Goal: Task Accomplishment & Management: Manage account settings

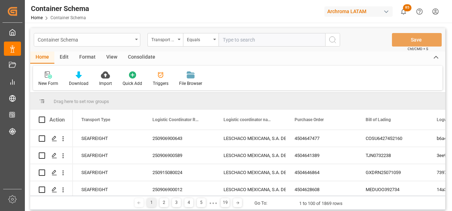
click at [134, 42] on div "Container Schema" at bounding box center [87, 39] width 107 height 13
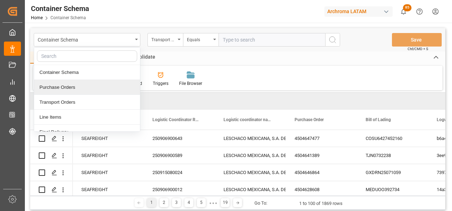
click at [96, 84] on div "Purchase Orders" at bounding box center [87, 87] width 106 height 15
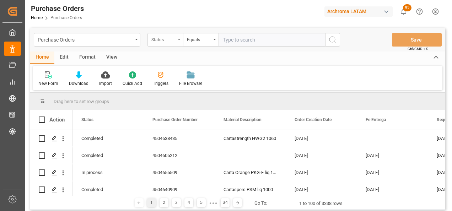
click at [178, 43] on div "Status" at bounding box center [165, 39] width 36 height 13
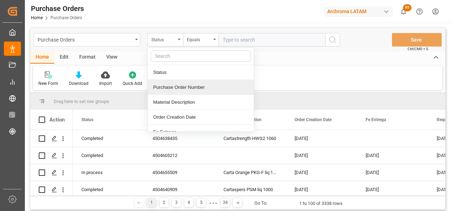
click at [171, 84] on div "Purchase Order Number" at bounding box center [201, 87] width 106 height 15
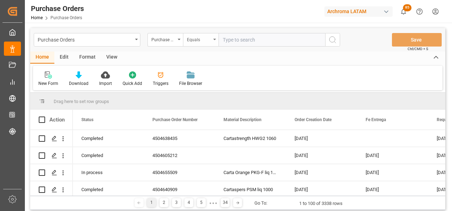
click at [189, 42] on div "Equals" at bounding box center [199, 39] width 24 height 8
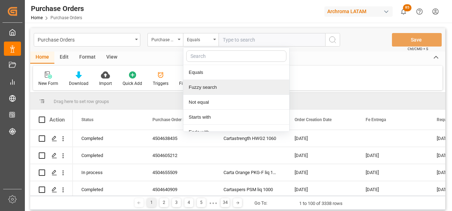
click at [197, 83] on div "Fuzzy search" at bounding box center [236, 87] width 106 height 15
paste input "4504655517"
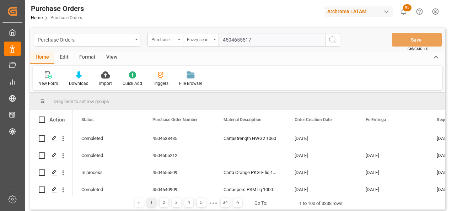
type input "4504655517"
click at [329, 42] on icon "search button" at bounding box center [332, 40] width 9 height 9
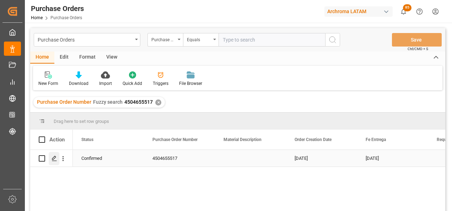
click at [54, 159] on icon "Press SPACE to select this row." at bounding box center [54, 159] width 6 height 6
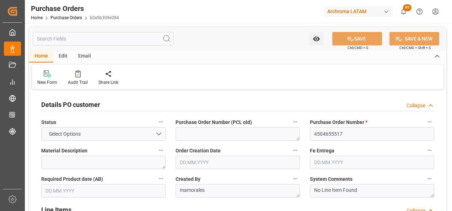
type input "1"
type input "[DATE]"
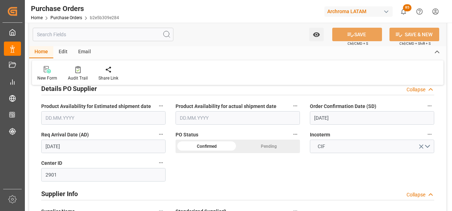
scroll to position [249, 0]
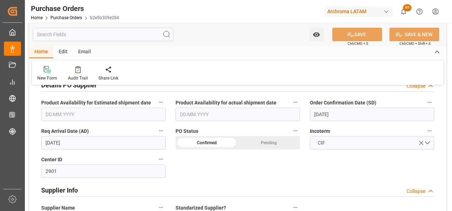
click at [322, 113] on input "[DATE]" at bounding box center [372, 114] width 124 height 13
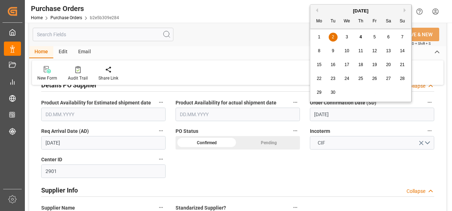
click at [358, 35] on div "4" at bounding box center [360, 37] width 9 height 9
type input "[DATE]"
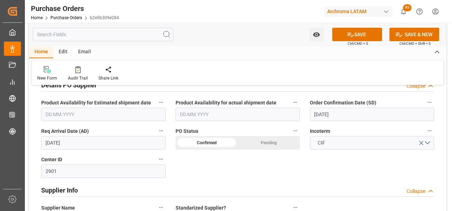
click at [70, 142] on input "[DATE]" at bounding box center [103, 142] width 124 height 13
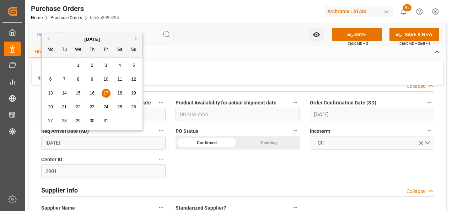
click at [129, 94] on div "19" at bounding box center [133, 93] width 9 height 9
type input "[DATE]"
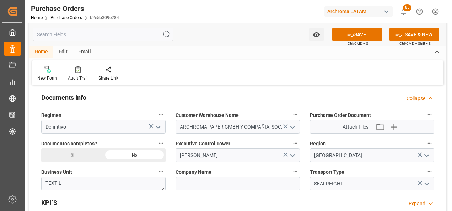
scroll to position [497, 0]
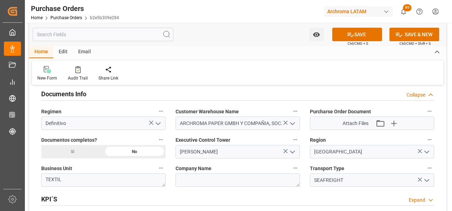
click at [82, 149] on div "Si" at bounding box center [72, 151] width 62 height 13
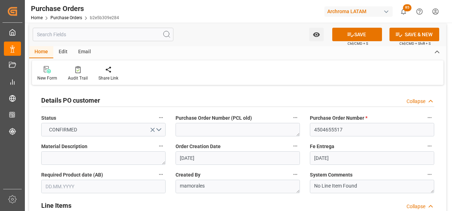
scroll to position [0, 0]
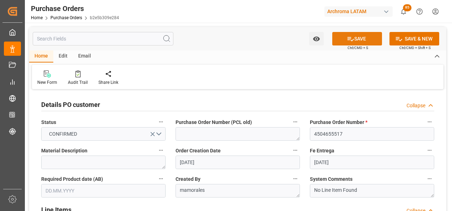
click at [358, 40] on button "SAVE" at bounding box center [357, 38] width 50 height 13
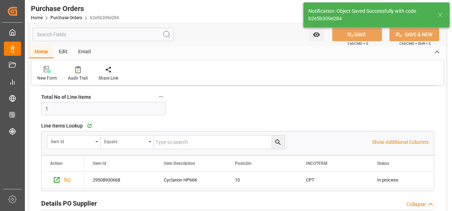
scroll to position [142, 0]
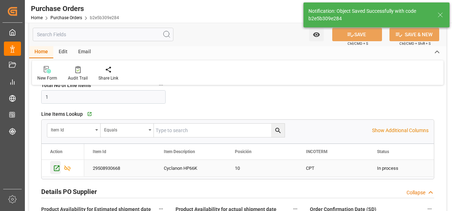
click at [58, 166] on icon "Press SPACE to select this row." at bounding box center [56, 167] width 7 height 7
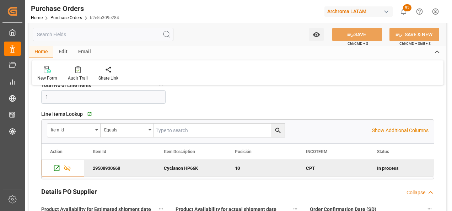
click at [75, 20] on div "Home Purchase Orders b2e5b309e284" at bounding box center [75, 17] width 88 height 7
click at [72, 18] on link "Purchase Orders" at bounding box center [66, 17] width 32 height 5
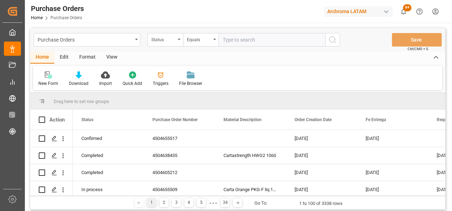
click at [137, 42] on div "Purchase Orders" at bounding box center [87, 39] width 107 height 13
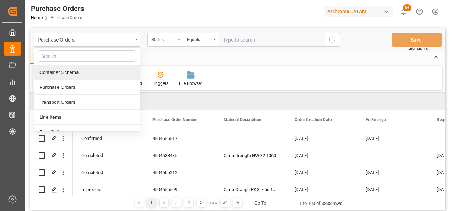
click at [82, 68] on div "Container Schema" at bounding box center [87, 72] width 106 height 15
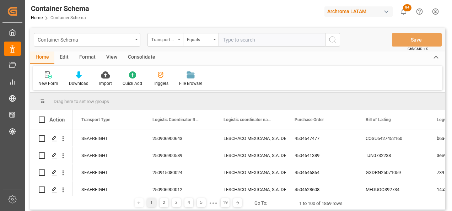
click at [174, 42] on div "Transport Type" at bounding box center [163, 39] width 24 height 8
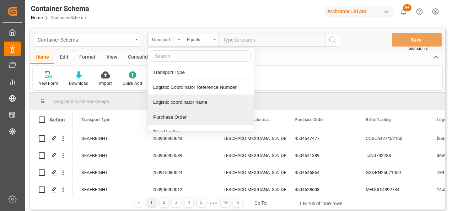
click at [173, 115] on div "Purchase Order" at bounding box center [201, 117] width 106 height 15
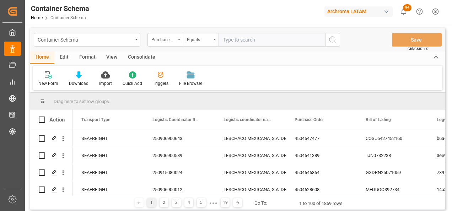
click at [202, 41] on div "Equals" at bounding box center [199, 39] width 24 height 8
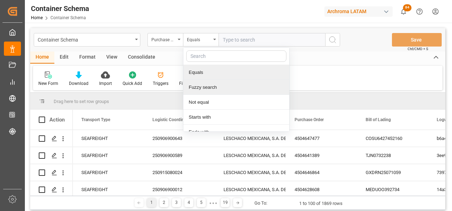
click at [202, 85] on div "Fuzzy search" at bounding box center [236, 87] width 106 height 15
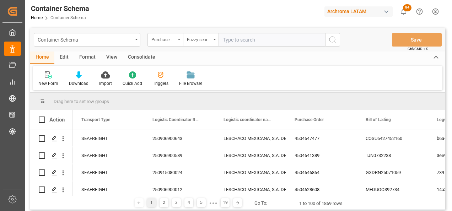
paste input "4504655517"
click at [324, 42] on input "4504655517" at bounding box center [271, 39] width 107 height 13
type input "4504655517"
click at [328, 41] on button "search button" at bounding box center [332, 39] width 15 height 13
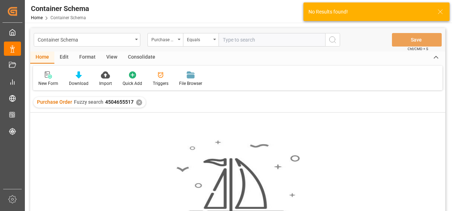
click at [139, 103] on div "✕" at bounding box center [139, 102] width 6 height 6
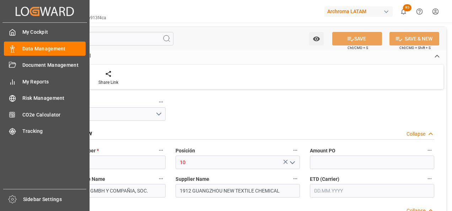
type input "8000"
type input "8448"
type input "31456"
type input "3901909000"
type input "[DATE]"
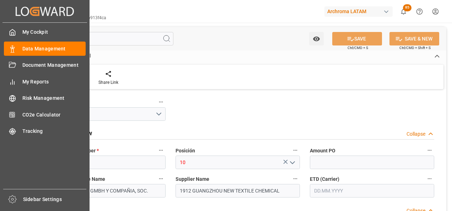
type input "26.08.2025"
type input "[DATE] 20:39"
type input "20.08.2025 20:07"
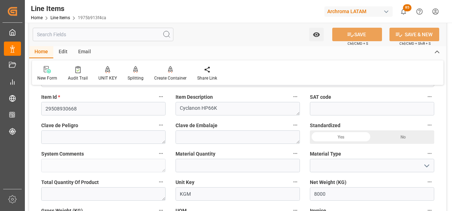
scroll to position [213, 0]
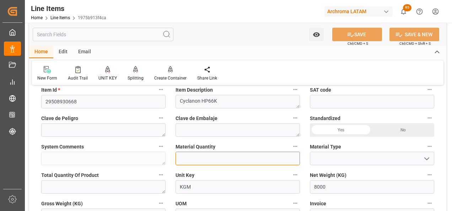
click at [202, 154] on input "text" at bounding box center [237, 158] width 124 height 13
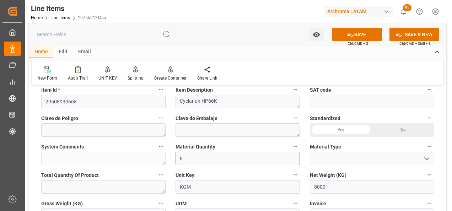
type input "8"
click at [424, 156] on icon "open menu" at bounding box center [426, 158] width 9 height 9
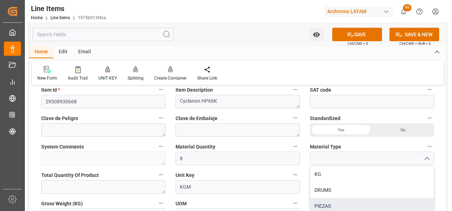
click at [336, 199] on div "PIEZAS" at bounding box center [372, 206] width 124 height 16
type input "PIEZAS"
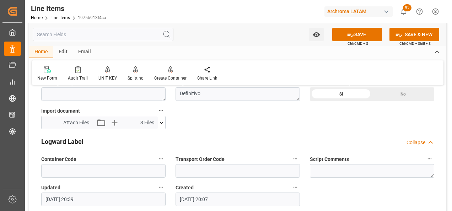
scroll to position [604, 0]
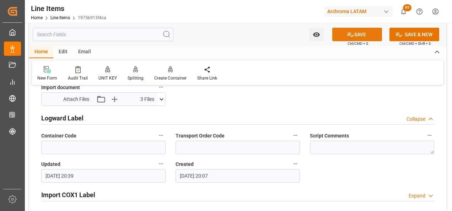
click at [352, 36] on icon at bounding box center [350, 34] width 7 height 7
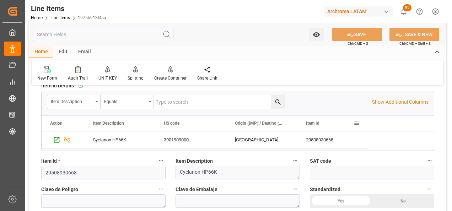
scroll to position [71, 0]
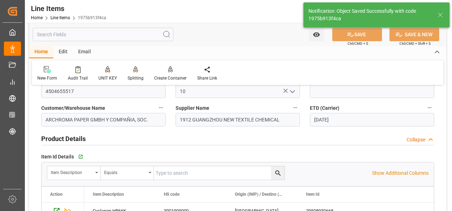
type textarea "8 PIEZAS"
type input "04.09.2025 20:45"
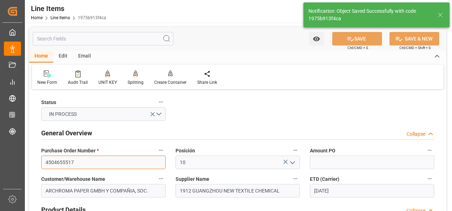
click at [59, 166] on input "4504655517" at bounding box center [103, 162] width 124 height 13
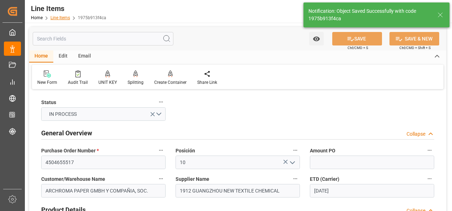
click at [64, 19] on link "Line Items" at bounding box center [60, 17] width 20 height 5
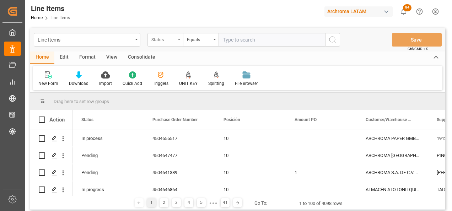
click at [172, 43] on div "Status" at bounding box center [165, 39] width 36 height 13
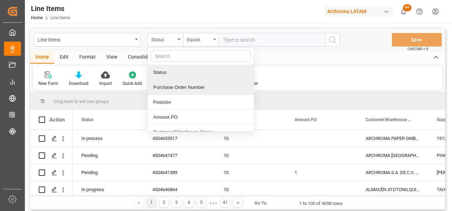
click at [175, 86] on div "Purchase Order Number" at bounding box center [201, 87] width 106 height 15
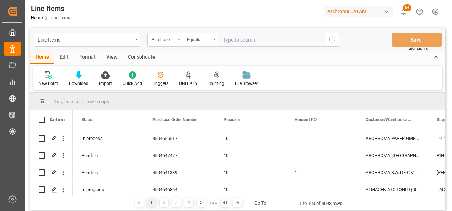
click at [186, 37] on div "Equals" at bounding box center [201, 39] width 36 height 13
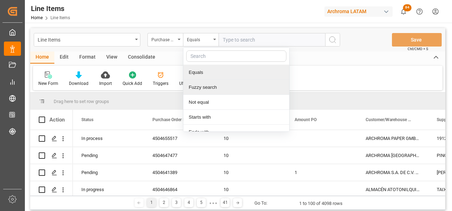
click at [209, 86] on div "Fuzzy search" at bounding box center [236, 87] width 106 height 15
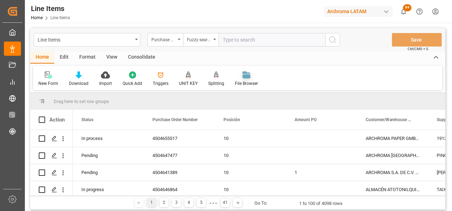
paste input "4504655517"
type input "4504655517"
click at [328, 37] on icon "search button" at bounding box center [332, 40] width 9 height 9
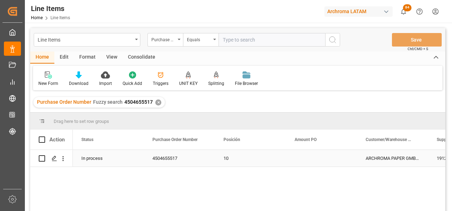
click at [41, 159] on input "Press Space to toggle row selection (unchecked)" at bounding box center [42, 158] width 6 height 6
checkbox input "true"
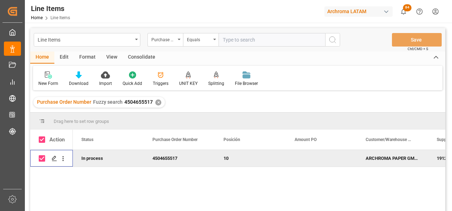
click at [145, 58] on div "Consolidate" at bounding box center [141, 57] width 38 height 12
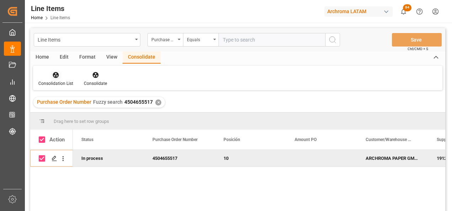
click at [63, 77] on div at bounding box center [55, 74] width 35 height 7
click at [70, 97] on div "Line Items Purchase Order Number Equals Save Ctrl/CMD + S Home Edit Format View…" at bounding box center [237, 129] width 415 height 202
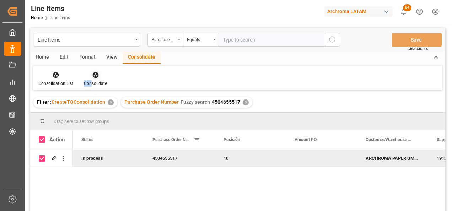
click at [90, 78] on div "Consolidate" at bounding box center [95, 79] width 34 height 16
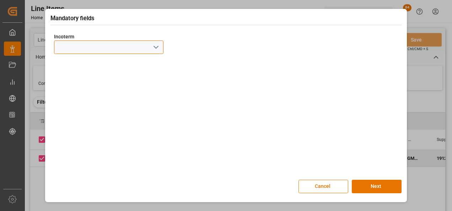
drag, startPoint x: 90, startPoint y: 78, endPoint x: 153, endPoint y: 53, distance: 68.0
click at [153, 53] on input at bounding box center [108, 46] width 109 height 13
click at [159, 48] on icon "open menu" at bounding box center [156, 47] width 9 height 9
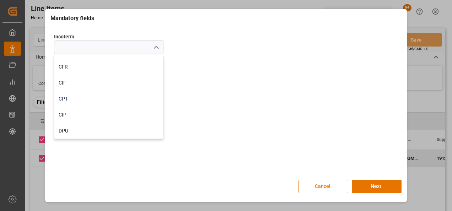
scroll to position [71, 0]
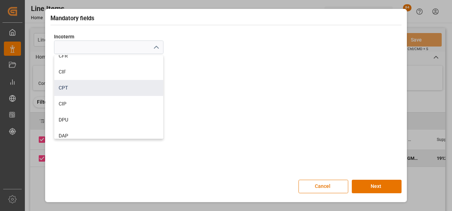
click at [116, 91] on div "CPT" at bounding box center [108, 88] width 109 height 16
type input "CPT"
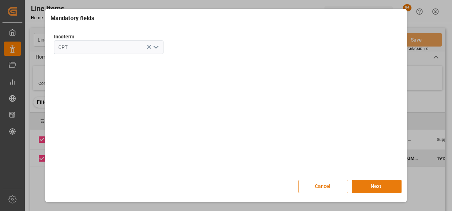
click at [391, 182] on button "Next" at bounding box center [376, 186] width 50 height 13
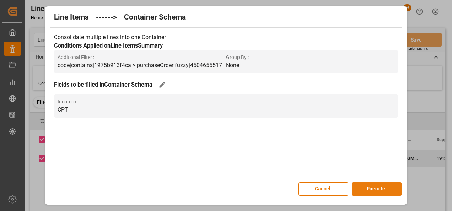
click at [386, 183] on button "Execute" at bounding box center [376, 188] width 50 height 13
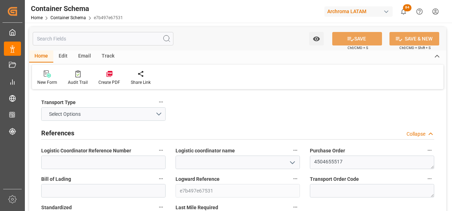
type input "0"
type input "1"
type input "8"
type input "8000"
type input "8448"
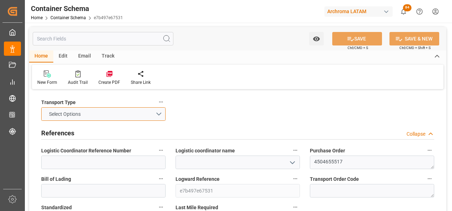
click at [160, 111] on button "Select Options" at bounding box center [103, 113] width 124 height 13
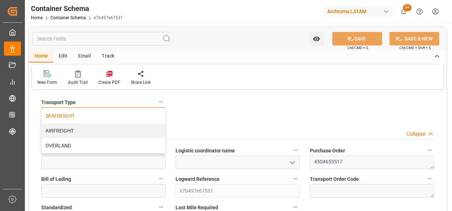
click at [90, 115] on div "SEAFREIGHT" at bounding box center [104, 115] width 124 height 15
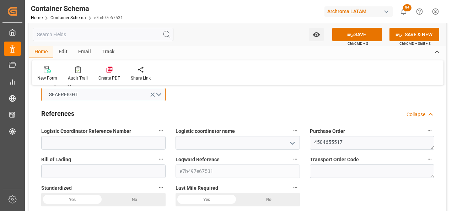
scroll to position [36, 0]
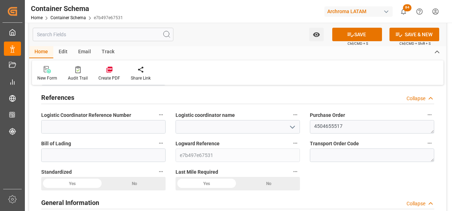
click at [294, 123] on icon "open menu" at bounding box center [292, 127] width 9 height 9
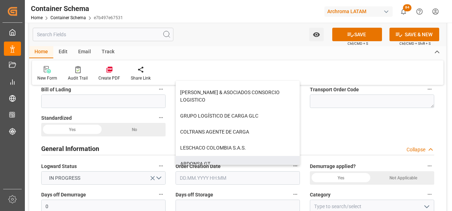
scroll to position [107, 0]
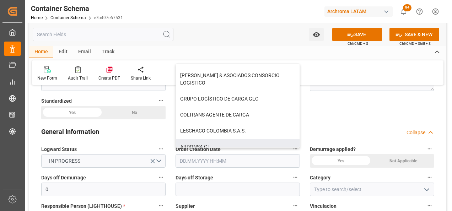
click at [222, 173] on div "Days off Storage" at bounding box center [237, 184] width 134 height 28
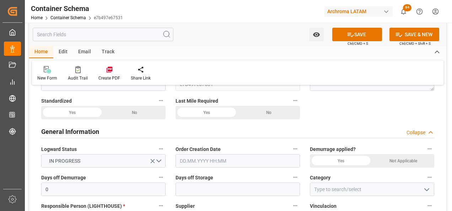
scroll to position [0, 0]
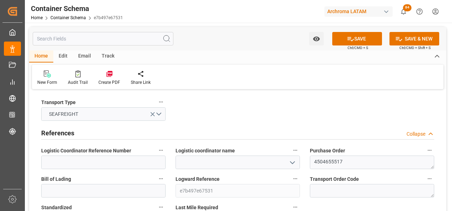
click at [290, 164] on icon "open menu" at bounding box center [292, 162] width 9 height 9
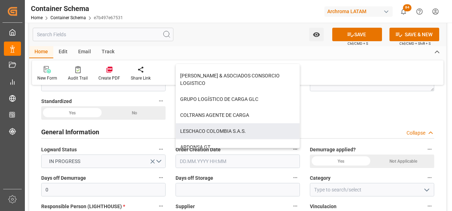
scroll to position [107, 0]
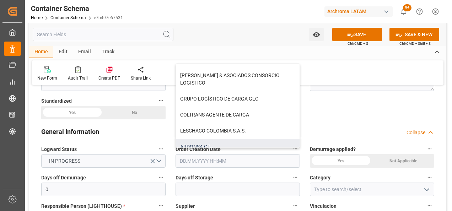
click at [199, 142] on div "ARDONSA GT" at bounding box center [238, 147] width 124 height 16
type input "ARDONSA GT"
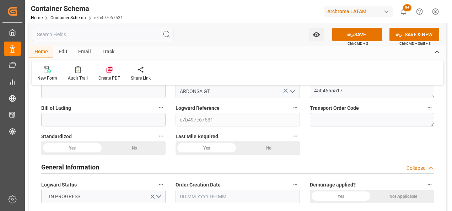
scroll to position [36, 0]
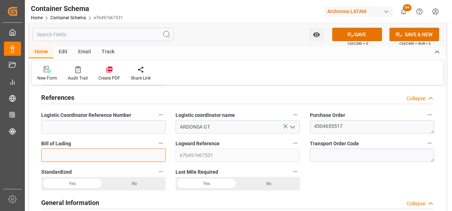
click at [109, 156] on input at bounding box center [103, 154] width 124 height 13
click at [122, 155] on input at bounding box center [103, 154] width 124 height 13
paste input "MEDUK7370852"
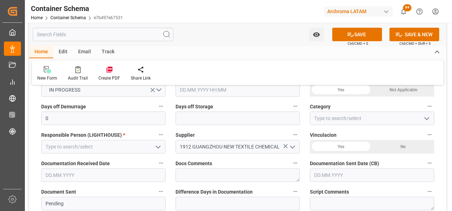
scroll to position [142, 0]
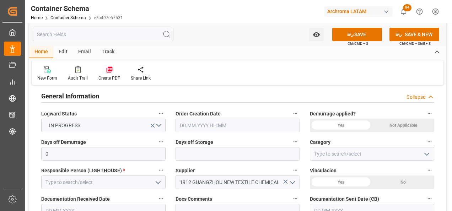
type input "MEDUK7370852"
click at [202, 130] on input "text" at bounding box center [237, 125] width 124 height 13
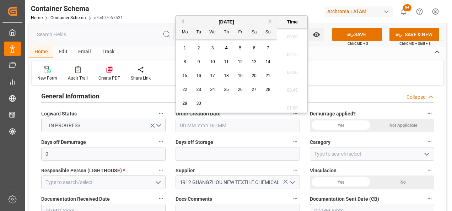
scroll to position [1085, 0]
click at [178, 46] on div "1 2 3 4 5 6 7" at bounding box center [226, 48] width 97 height 14
click at [226, 48] on span "4" at bounding box center [226, 47] width 2 height 5
click at [290, 67] on li "15:45" at bounding box center [292, 70] width 30 height 18
type input "04.09.2025 15:45"
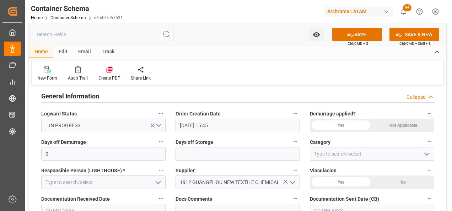
click at [427, 157] on icon "open menu" at bounding box center [426, 154] width 9 height 9
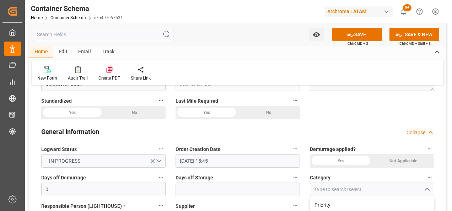
scroll to position [213, 0]
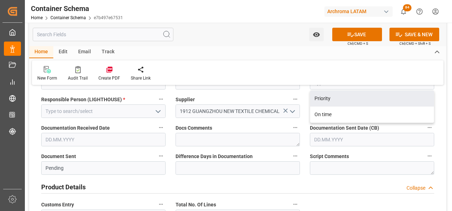
click at [333, 98] on div "Priority" at bounding box center [372, 99] width 124 height 16
type input "Priority"
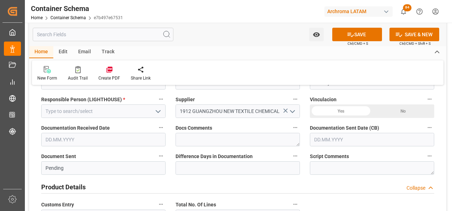
click at [341, 136] on input "text" at bounding box center [372, 139] width 124 height 13
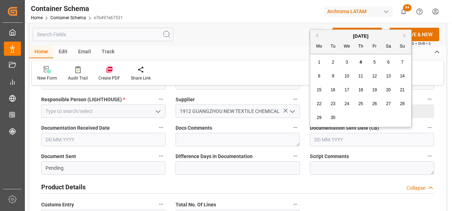
click at [315, 66] on div "1" at bounding box center [319, 62] width 9 height 9
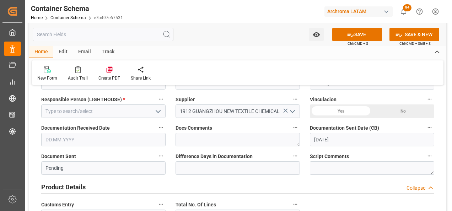
click at [330, 141] on input "[DATE]" at bounding box center [372, 139] width 124 height 13
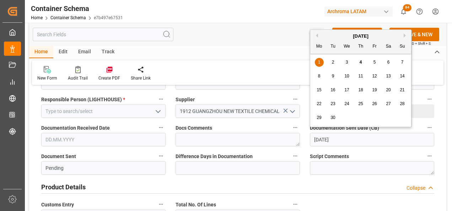
click at [361, 61] on span "4" at bounding box center [360, 62] width 2 height 5
type input "[DATE]"
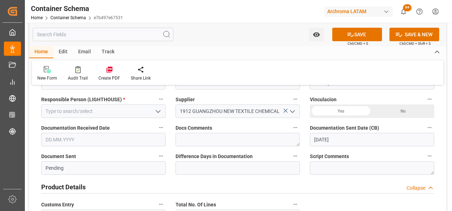
click at [63, 144] on input "text" at bounding box center [103, 139] width 124 height 13
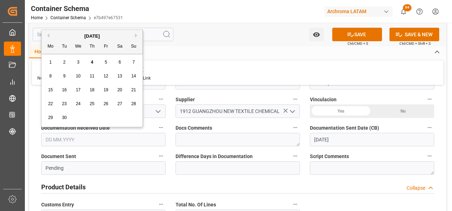
click at [43, 65] on div "September 2025 Mo Tu We Th Fr Sa Su 1 2 3 4 5 6 7 8 9 10 11 12 13 14 15 16 17 1…" at bounding box center [92, 78] width 101 height 97
click at [76, 63] on div "3" at bounding box center [78, 62] width 9 height 9
type input "[DATE]"
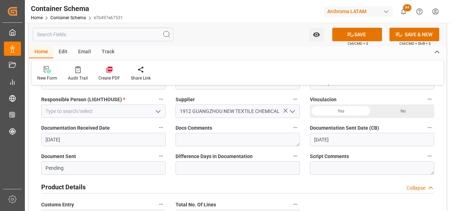
click at [160, 108] on icon "open menu" at bounding box center [158, 111] width 9 height 9
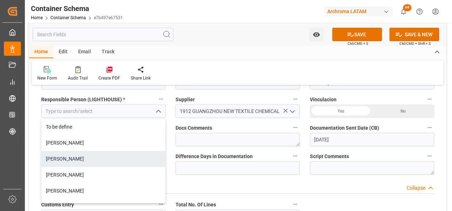
scroll to position [28, 0]
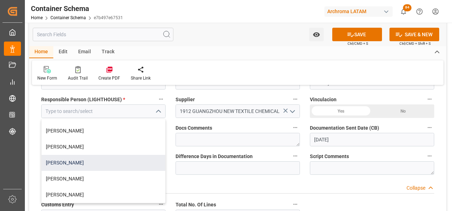
click at [121, 158] on div "[PERSON_NAME]" at bounding box center [104, 163] width 124 height 16
type input "[PERSON_NAME]"
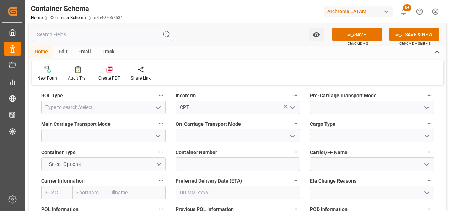
scroll to position [639, 0]
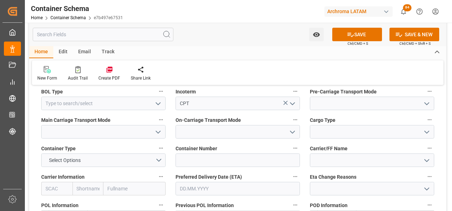
click at [154, 99] on icon "open menu" at bounding box center [158, 103] width 9 height 9
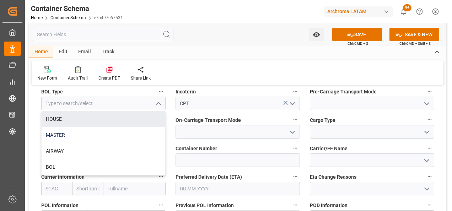
click at [98, 133] on div "MASTER" at bounding box center [104, 135] width 124 height 16
type input "MASTER"
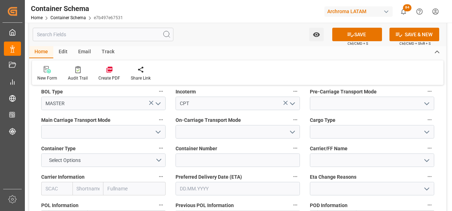
click at [423, 103] on icon "open menu" at bounding box center [426, 103] width 9 height 9
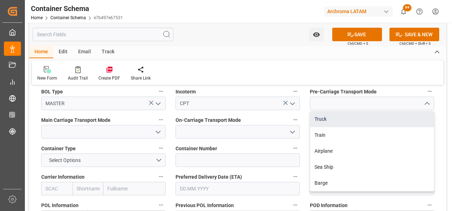
click at [390, 115] on div "Truck" at bounding box center [372, 119] width 124 height 16
type input "Truck"
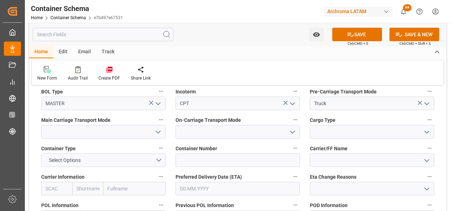
click at [156, 134] on icon "open menu" at bounding box center [158, 132] width 9 height 9
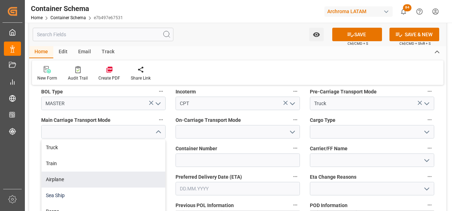
click at [133, 188] on div "Sea Ship" at bounding box center [104, 195] width 124 height 16
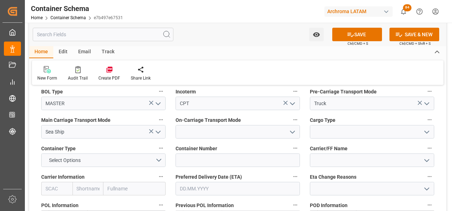
type input "Sea Ship"
click at [294, 133] on icon "open menu" at bounding box center [292, 132] width 9 height 9
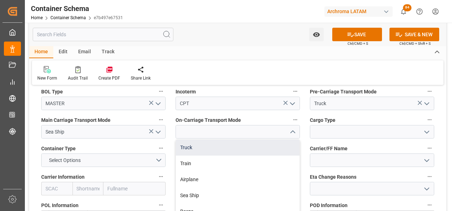
click at [259, 152] on div "Truck" at bounding box center [238, 148] width 124 height 16
type input "Truck"
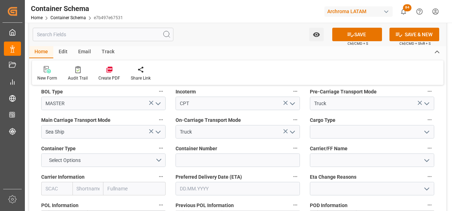
click at [423, 131] on icon "open menu" at bounding box center [426, 132] width 9 height 9
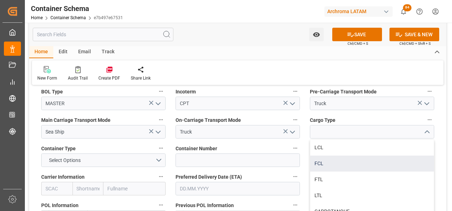
click at [348, 165] on div "FCL" at bounding box center [372, 164] width 124 height 16
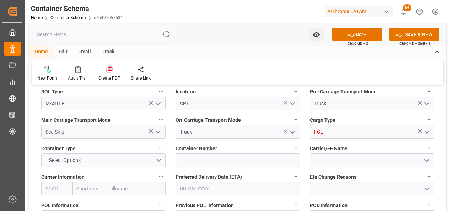
type input "FCL"
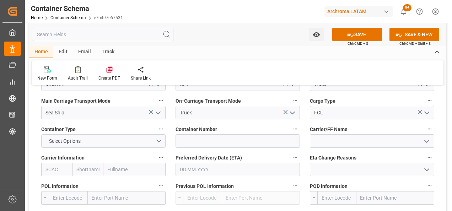
scroll to position [675, 0]
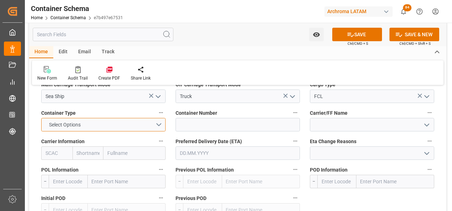
click at [160, 127] on button "Select Options" at bounding box center [103, 124] width 124 height 13
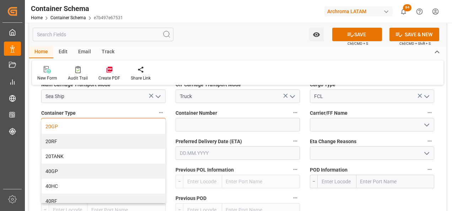
click at [87, 129] on div "20GP" at bounding box center [104, 126] width 124 height 15
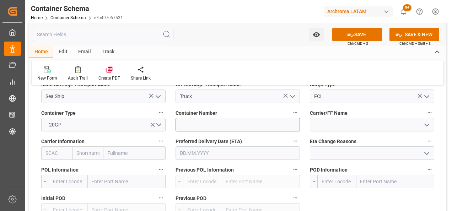
click at [209, 121] on input at bounding box center [237, 124] width 124 height 13
click at [210, 127] on input at bounding box center [237, 124] width 124 height 13
paste input "MSDU1288397"
type input "MSDU1288397"
click at [337, 115] on span "Carrier/FF Name" at bounding box center [329, 112] width 38 height 7
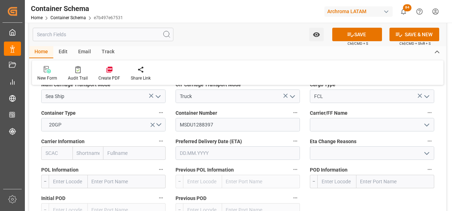
click at [425, 115] on button "Carrier/FF Name" at bounding box center [429, 112] width 9 height 9
click at [338, 116] on div at bounding box center [226, 105] width 452 height 211
click at [338, 127] on body "Created by potrace 1.15, written by Peter Selinger 2001-2017 Created by potrace…" at bounding box center [226, 105] width 452 height 211
click at [334, 126] on input at bounding box center [372, 124] width 124 height 13
click at [123, 154] on input "text" at bounding box center [134, 152] width 62 height 13
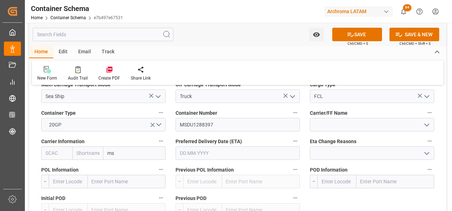
type input "msc"
click at [122, 167] on b "Mediterranean Shipping Company" at bounding box center [129, 172] width 43 height 13
type input "MSCU"
type input "MSC"
type input "Mediterranean Shipping Company"
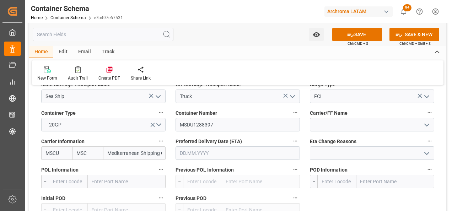
click at [238, 151] on input "text" at bounding box center [237, 152] width 124 height 13
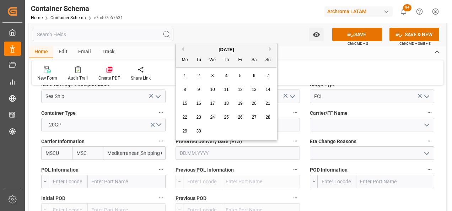
click at [270, 49] on button "Next Month" at bounding box center [271, 49] width 4 height 4
click at [267, 103] on span "19" at bounding box center [267, 103] width 5 height 5
type input "[DATE]"
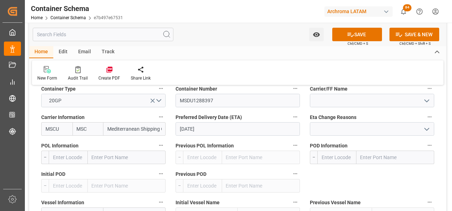
scroll to position [710, 0]
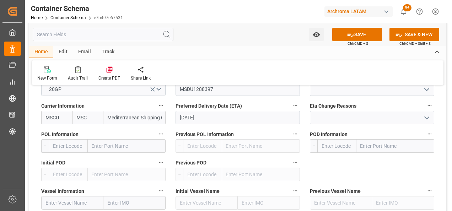
click at [127, 146] on input "text" at bounding box center [127, 145] width 78 height 13
click at [104, 147] on input "text" at bounding box center [127, 145] width 78 height 13
type input "nansha"
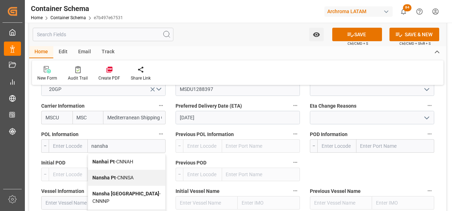
click at [125, 164] on span "Nanhai Pt - CNNAH" at bounding box center [112, 162] width 41 height 6
type input "CNNAH"
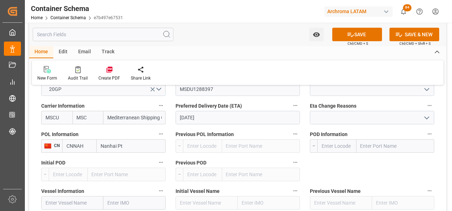
type input "Nanhai Pt"
click at [369, 149] on input "text" at bounding box center [395, 145] width 78 height 13
type input "PUERTO QUET"
click at [375, 158] on div "Puerto Quetzal - GTPRQ" at bounding box center [386, 162] width 60 height 16
type input "GTPRQ"
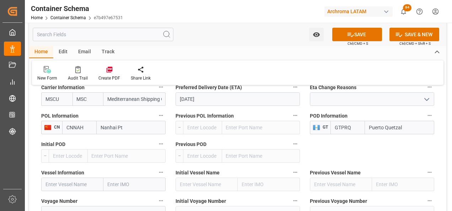
scroll to position [746, 0]
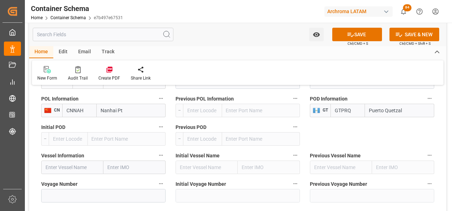
type input "Puerto Quetzal"
click at [91, 171] on input "text" at bounding box center [72, 166] width 62 height 13
paste input "BAO HANG YUN 98"
type input "BAO HANG YUN 98"
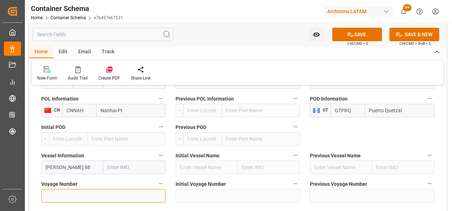
click at [97, 198] on input at bounding box center [103, 195] width 124 height 13
paste input "250901"
drag, startPoint x: 69, startPoint y: 194, endPoint x: 31, endPoint y: 197, distance: 38.5
paste input "3"
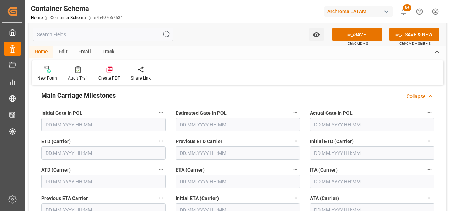
scroll to position [888, 0]
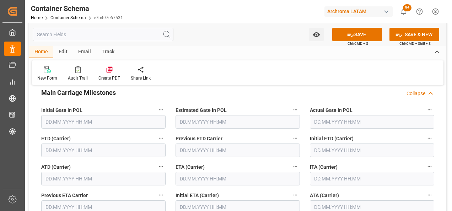
type input "250903"
click at [83, 156] on input "text" at bounding box center [103, 149] width 124 height 13
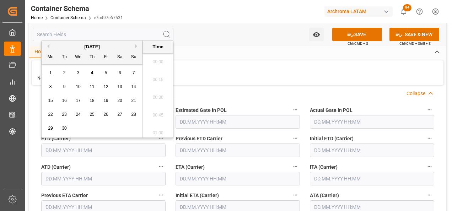
scroll to position [1085, 0]
click at [89, 71] on div "4" at bounding box center [92, 73] width 9 height 9
type input "04.09.2025 00:00"
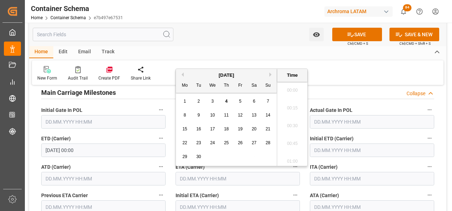
click at [211, 183] on input "text" at bounding box center [237, 178] width 124 height 13
click at [269, 76] on button "Next Month" at bounding box center [271, 74] width 4 height 4
click at [267, 130] on span "19" at bounding box center [267, 128] width 5 height 5
type input "19.10.2025 00:00"
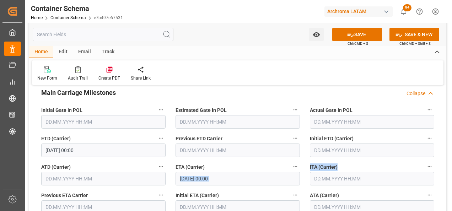
drag, startPoint x: 305, startPoint y: 176, endPoint x: 302, endPoint y: 185, distance: 9.1
click at [302, 185] on div "ETA (Carrier) 19.10.2025 00:00" at bounding box center [237, 173] width 134 height 28
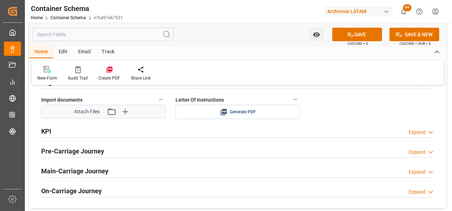
scroll to position [1172, 0]
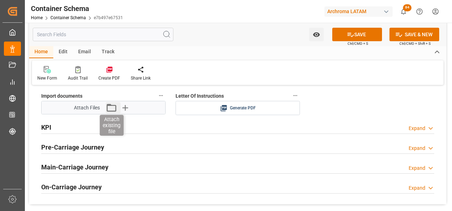
click at [110, 106] on icon "button" at bounding box center [111, 107] width 11 height 11
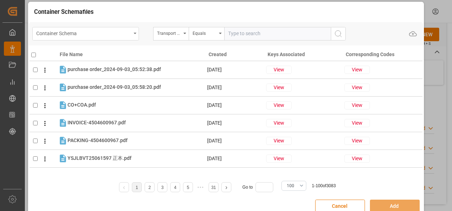
click at [126, 37] on div "Container Schema" at bounding box center [83, 32] width 95 height 9
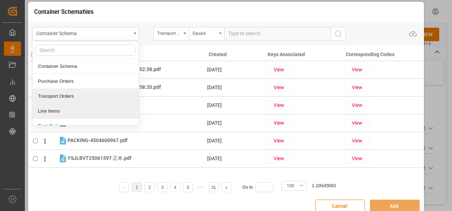
click at [78, 111] on div "Line Items" at bounding box center [86, 111] width 106 height 15
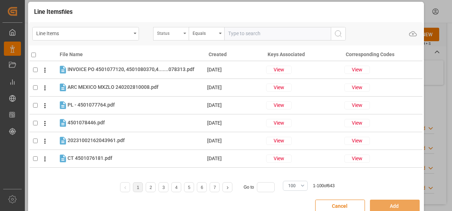
click at [176, 37] on div "Status" at bounding box center [171, 33] width 36 height 13
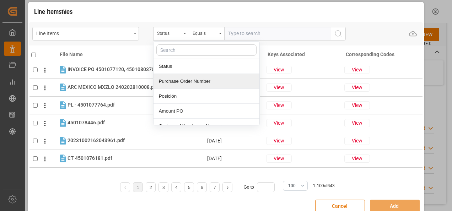
click at [178, 80] on div "Purchase Order Number" at bounding box center [206, 81] width 106 height 15
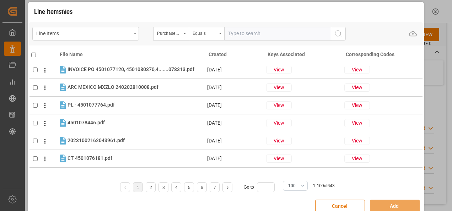
click at [201, 36] on div "Equals" at bounding box center [204, 32] width 24 height 8
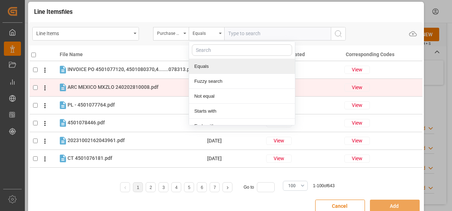
click at [207, 80] on div "Fuzzy search" at bounding box center [242, 81] width 106 height 15
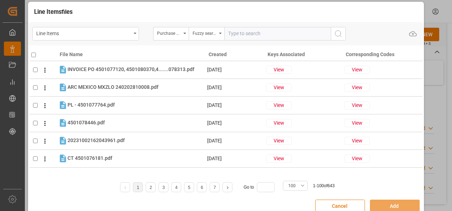
paste input "4504655517"
type input "4504655517"
click at [334, 33] on icon "search button" at bounding box center [338, 33] width 9 height 9
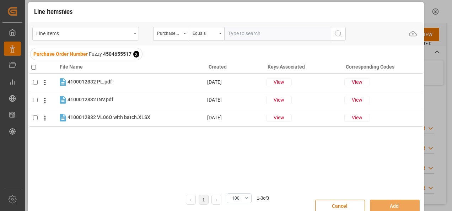
click at [33, 66] on input "checkbox" at bounding box center [33, 67] width 5 height 5
checkbox input "true"
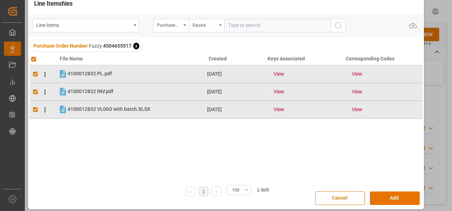
scroll to position [12, 0]
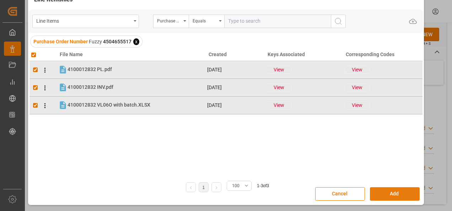
click at [382, 192] on button "Add" at bounding box center [395, 193] width 50 height 13
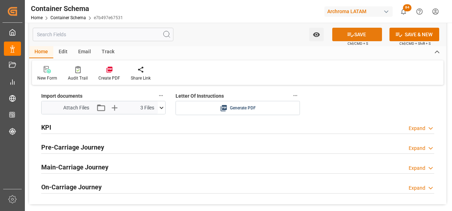
click at [366, 31] on button "SAVE" at bounding box center [357, 34] width 50 height 13
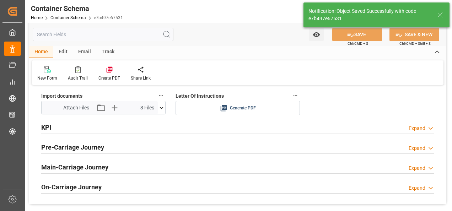
type input "Document Sent"
type input "GTPRQ"
type input "Puerto Quetzal"
type input "250903"
type input "BAO HANG YUN 98"
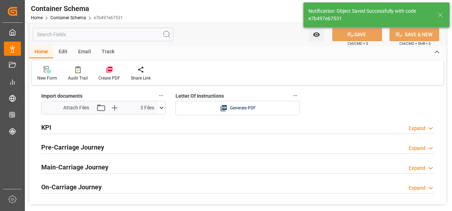
type input "19.10.2025 00:00"
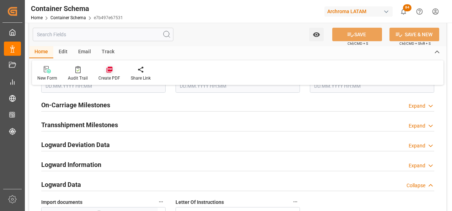
scroll to position [1065, 0]
click at [88, 50] on div "Email" at bounding box center [84, 52] width 23 height 12
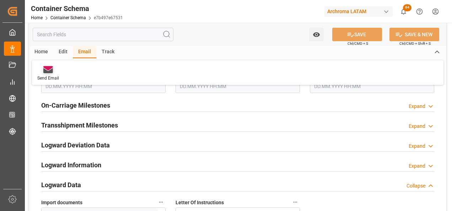
click at [50, 67] on icon at bounding box center [48, 68] width 10 height 4
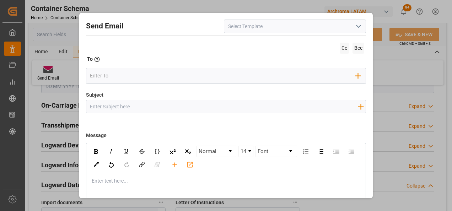
click at [355, 32] on input at bounding box center [295, 26] width 142 height 13
click at [354, 29] on icon "open menu" at bounding box center [358, 26] width 9 height 9
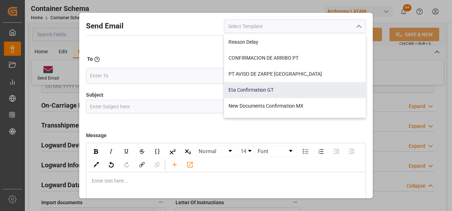
scroll to position [36, 0]
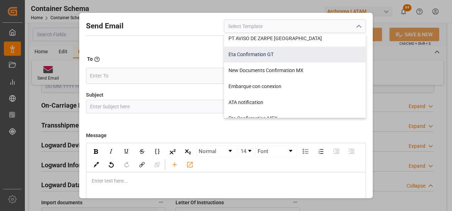
click at [266, 60] on div "Eta Confirmation GT" at bounding box center [294, 55] width 141 height 16
type input "Eta Confirmation GT"
type input "GT || PO {{purchaseOrder}} || {{category}} || BL {{bookingNumber}} || Confirmac…"
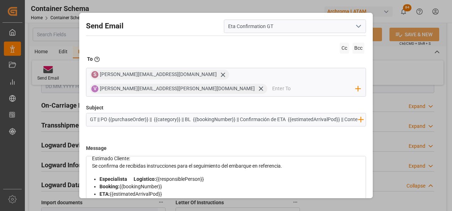
click at [168, 155] on div "Estimado Cliente:" at bounding box center [226, 158] width 268 height 7
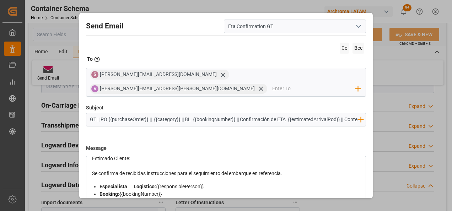
click at [297, 170] on div "Se confirma de recibidas instrucciones para el seguimiento del embarque en refe…" at bounding box center [226, 173] width 268 height 7
drag, startPoint x: 136, startPoint y: 178, endPoint x: 92, endPoint y: 175, distance: 44.4
click at [92, 185] on div "Pendiente BL final" at bounding box center [226, 188] width 268 height 7
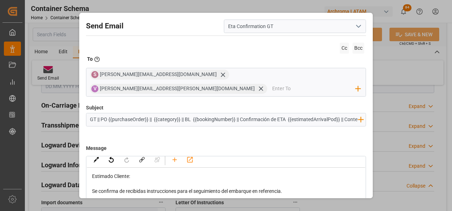
scroll to position [0, 0]
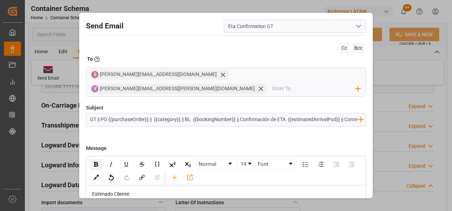
click at [97, 162] on img "rdw-inline-control" at bounding box center [96, 164] width 4 height 5
click at [129, 162] on img "rdw-inline-control" at bounding box center [127, 165] width 6 height 6
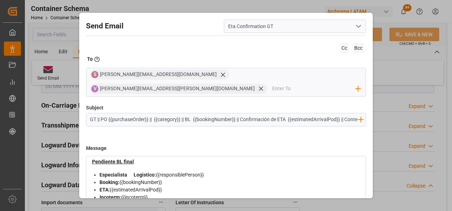
scroll to position [36, 0]
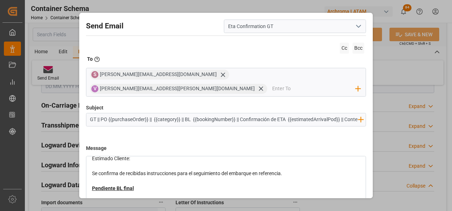
click at [149, 185] on div "Pendiente BL final" at bounding box center [226, 188] width 268 height 7
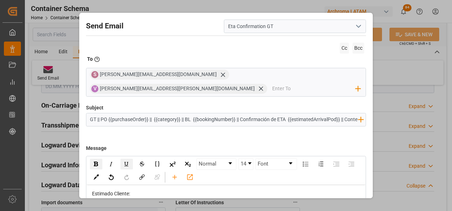
scroll to position [0, 0]
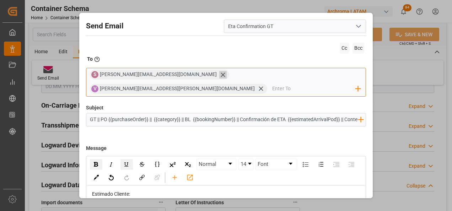
click at [219, 76] on icon at bounding box center [222, 74] width 7 height 7
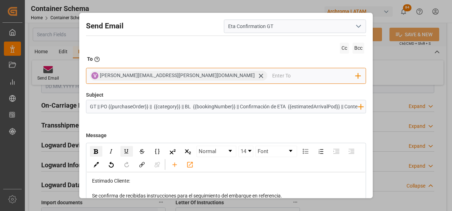
click at [272, 79] on input "email" at bounding box center [313, 75] width 83 height 11
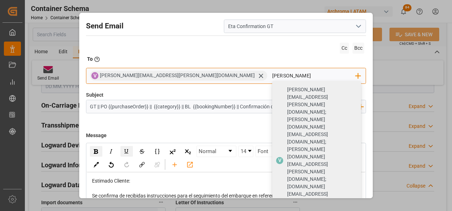
type input "gloria"
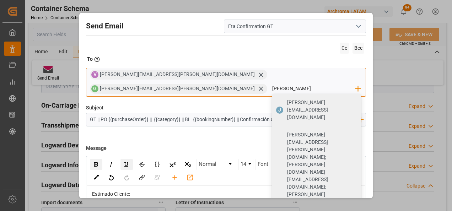
type input "johana.tunche@ardonsa.net"
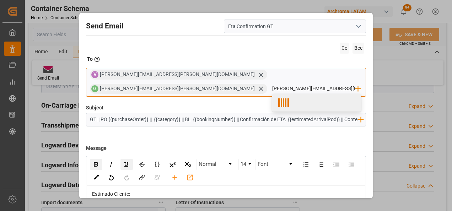
click at [301, 94] on div at bounding box center [316, 103] width 89 height 18
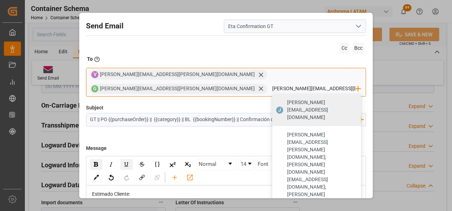
click at [300, 99] on span "johana.tunche@ardonsa.net" at bounding box center [321, 110] width 69 height 22
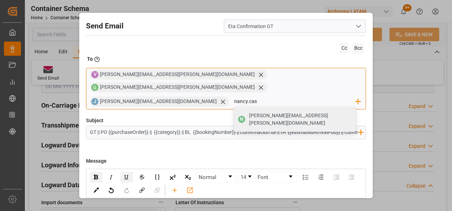
type input "nancy.castellanos@archroma.com"
click at [246, 109] on div "nancy.castellanos@archroma.com" at bounding box center [299, 119] width 107 height 20
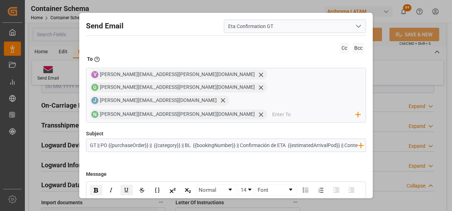
click at [333, 139] on input "GT || PO {{purchaseOrder}} || {{category}} || BL {{bookingNumber}} || Confirmac…" at bounding box center [223, 145] width 275 height 12
type input "GT || PO {{purchaseOrder}} || {{category}} || BL {{bookingNumber}} || Confirmac…"
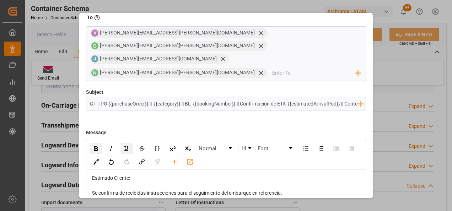
scroll to position [51, 0]
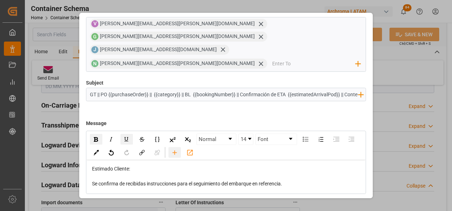
click at [178, 149] on icon "rdw-toolbar" at bounding box center [174, 152] width 7 height 7
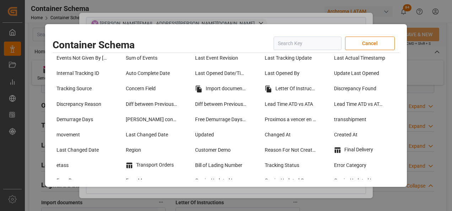
scroll to position [568, 0]
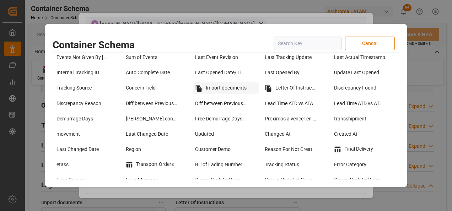
click at [215, 90] on div "Import documents" at bounding box center [226, 88] width 66 height 12
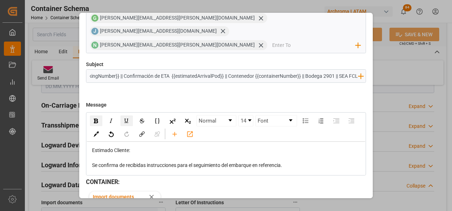
scroll to position [80, 0]
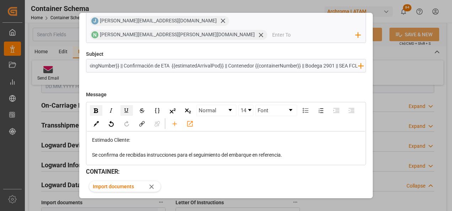
click at [351, 204] on button "Send" at bounding box center [341, 210] width 50 height 13
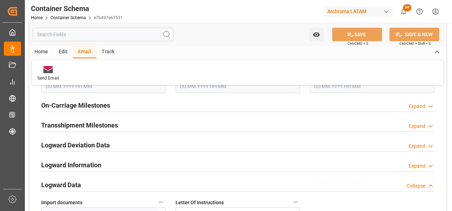
scroll to position [38, 0]
